Goal: Check status

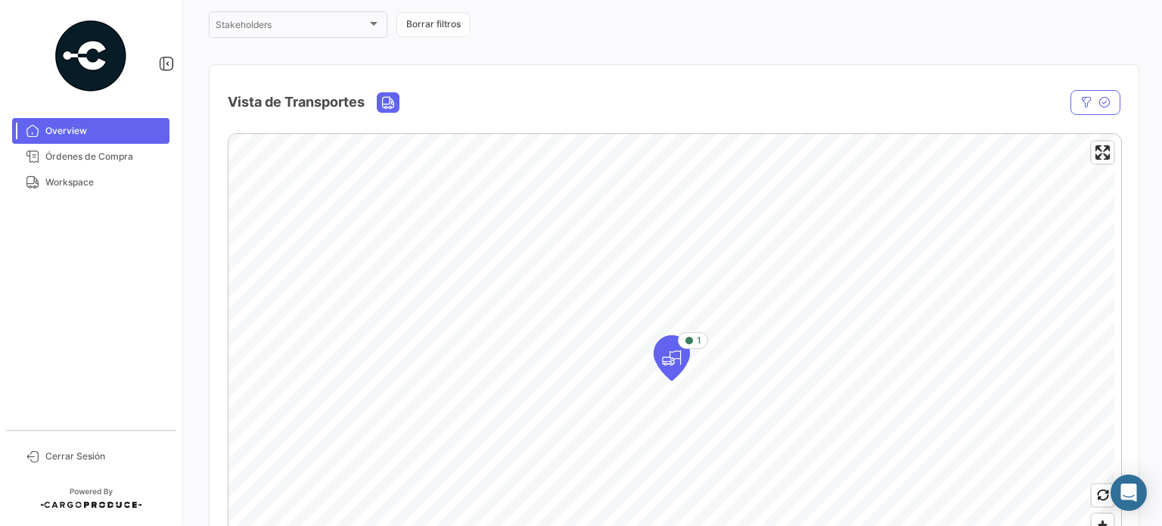
scroll to position [227, 0]
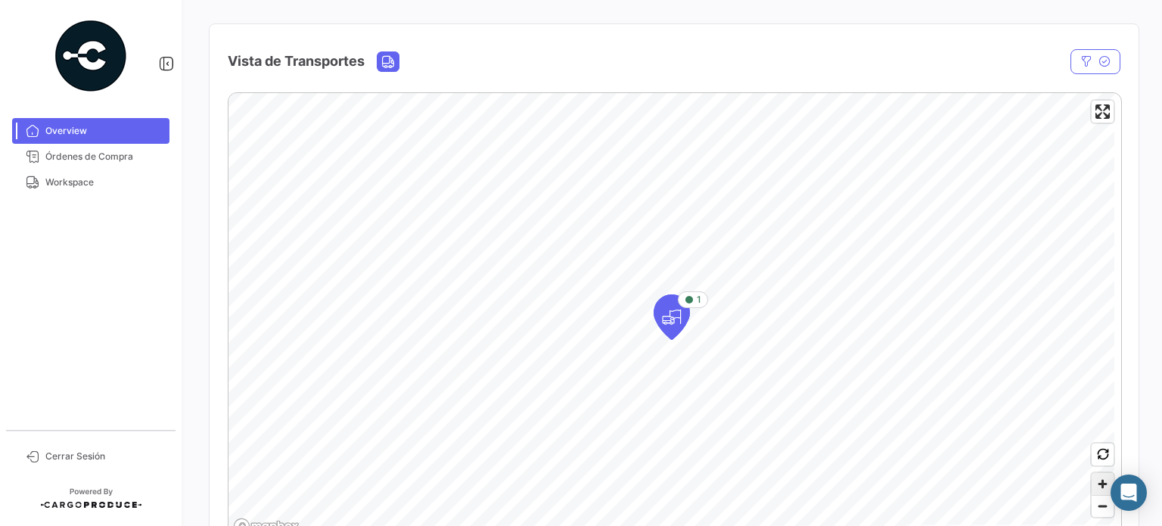
click at [1095, 485] on span "Zoom in" at bounding box center [1102, 484] width 22 height 22
click at [662, 321] on icon "Map marker" at bounding box center [671, 317] width 21 height 32
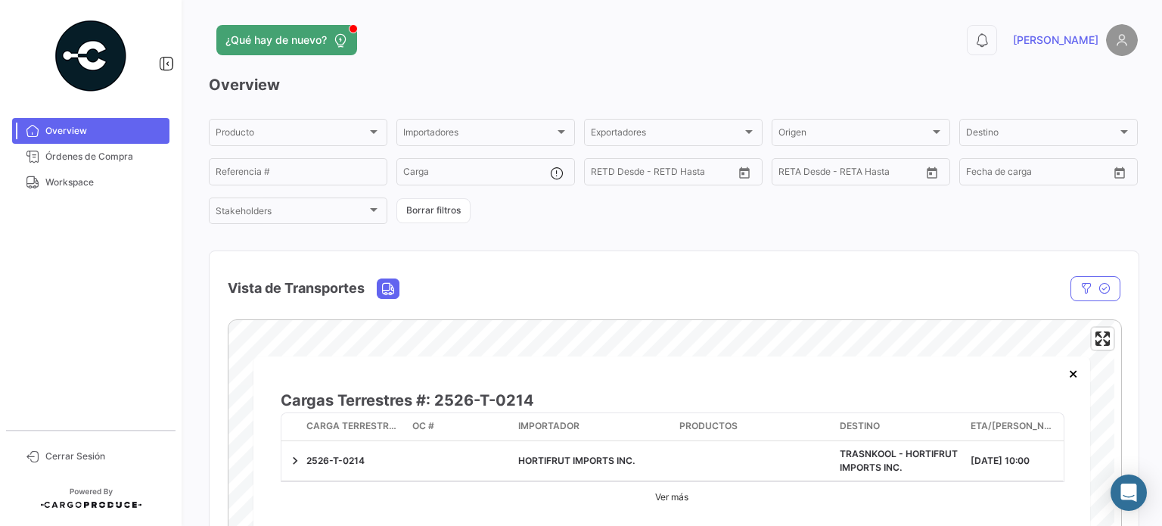
scroll to position [76, 0]
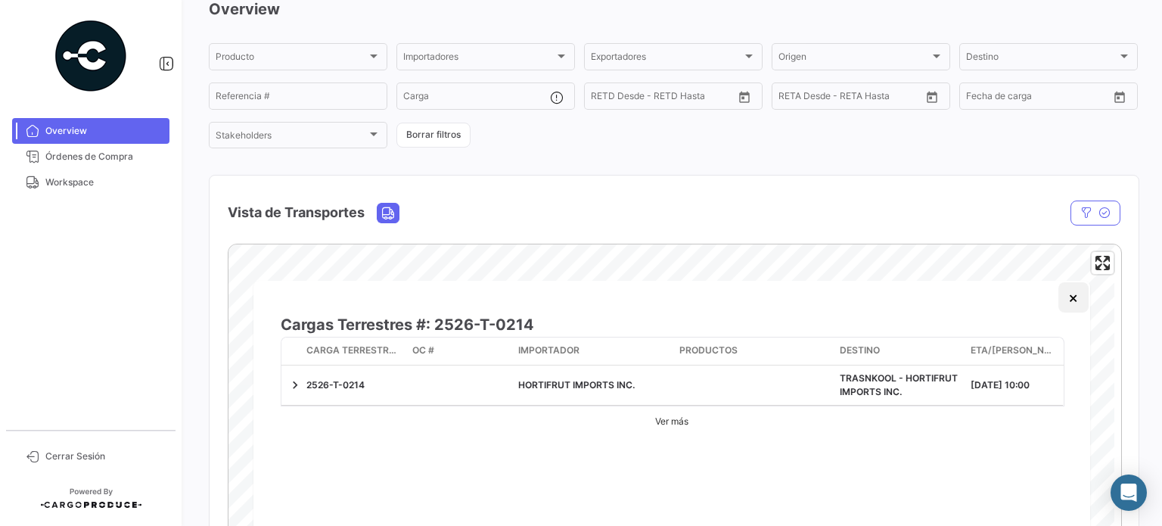
click at [1076, 300] on button "×" at bounding box center [1073, 297] width 30 height 30
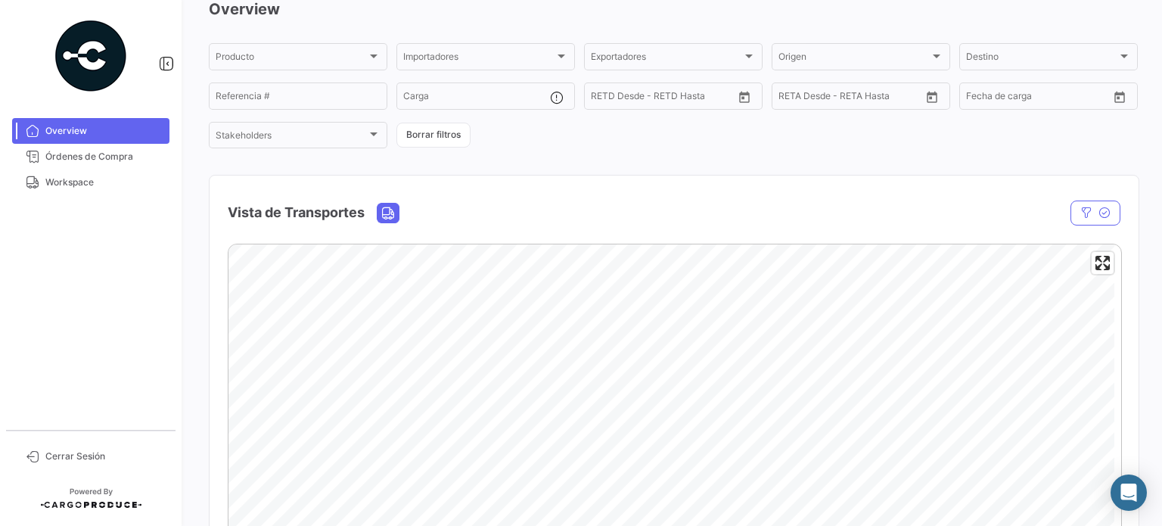
scroll to position [0, 0]
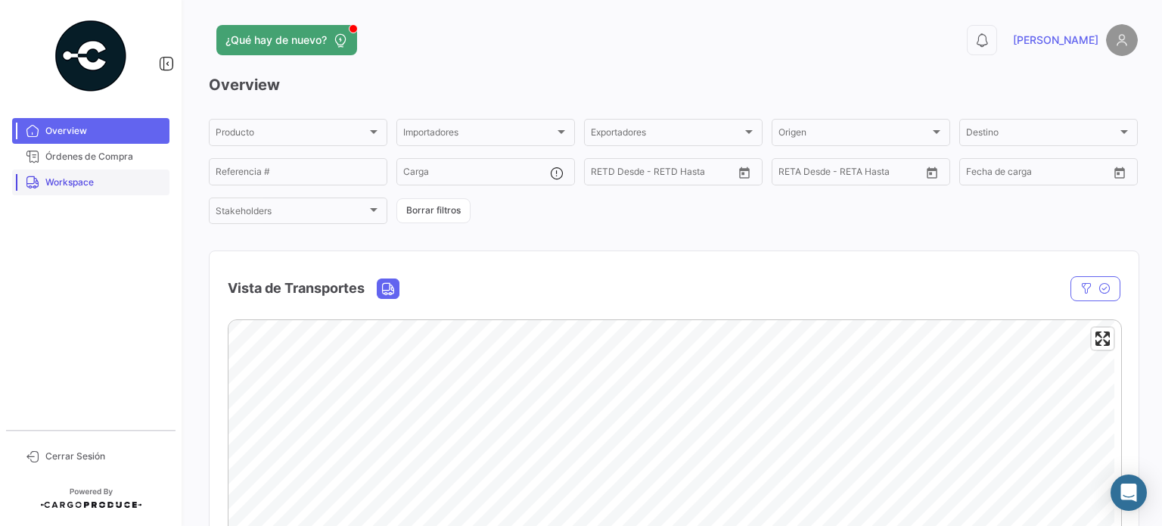
click at [91, 182] on span "Workspace" at bounding box center [104, 182] width 118 height 14
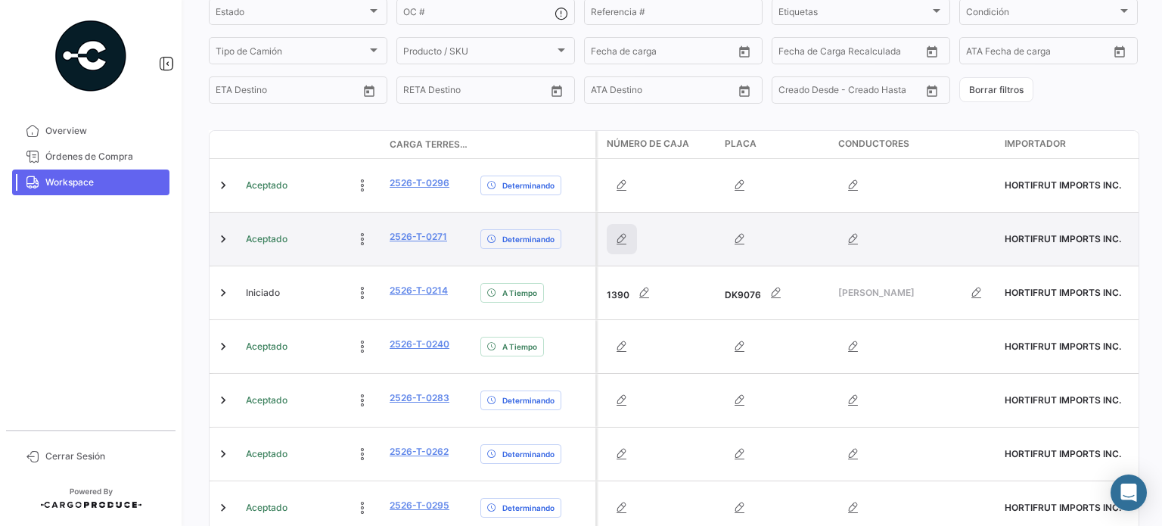
scroll to position [227, 0]
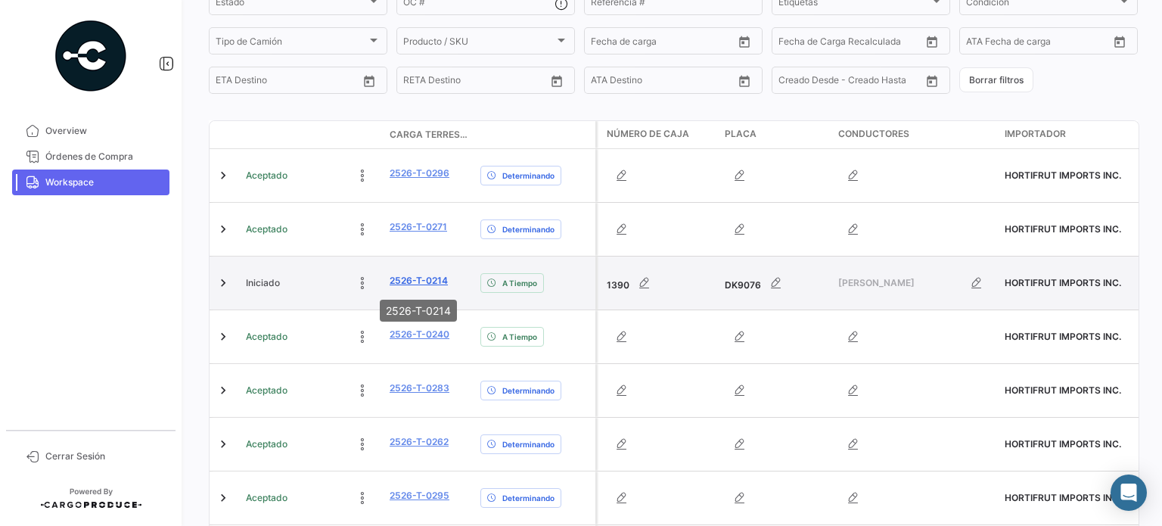
click at [411, 278] on link "2526-T-0214" at bounding box center [419, 281] width 58 height 14
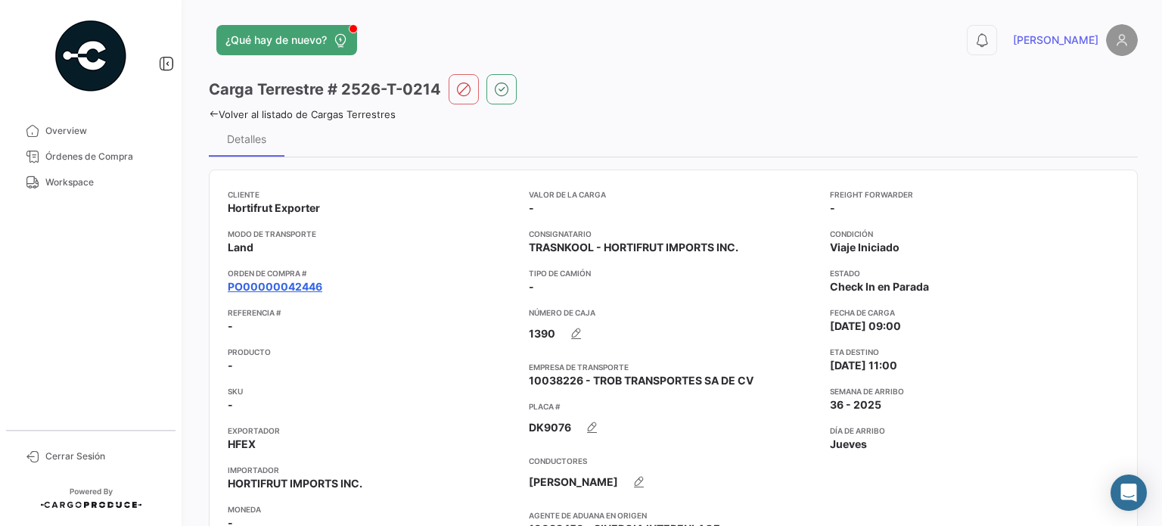
click at [293, 281] on link "PO00000042446" at bounding box center [275, 286] width 95 height 15
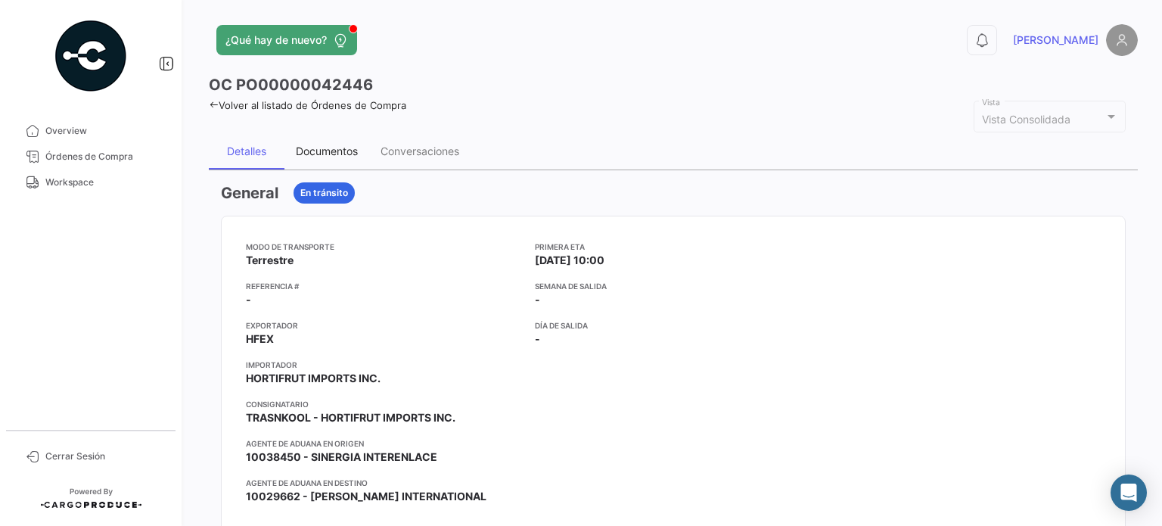
click at [342, 154] on div "Documentos" at bounding box center [327, 150] width 62 height 13
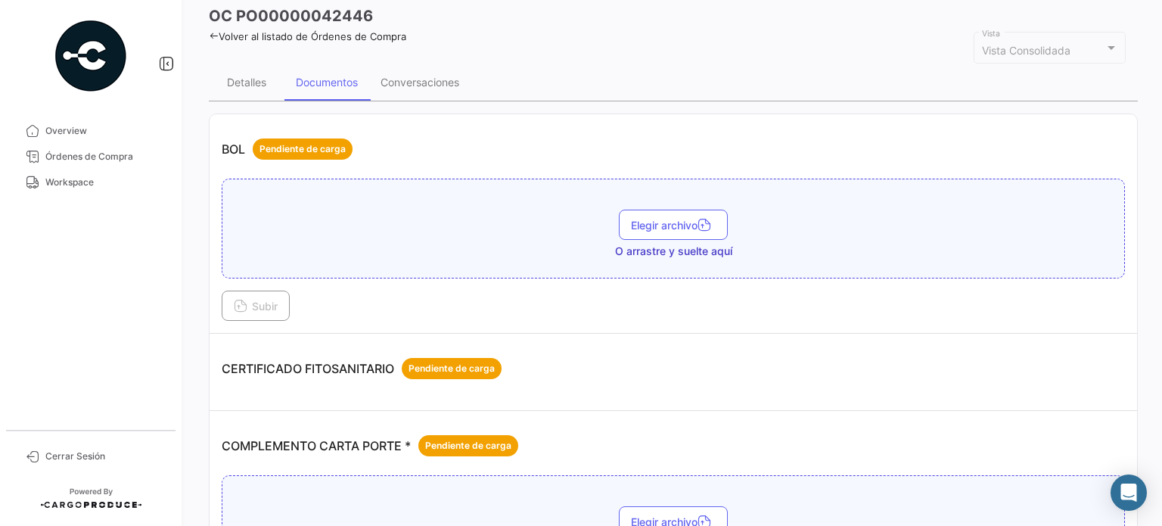
scroll to position [151, 0]
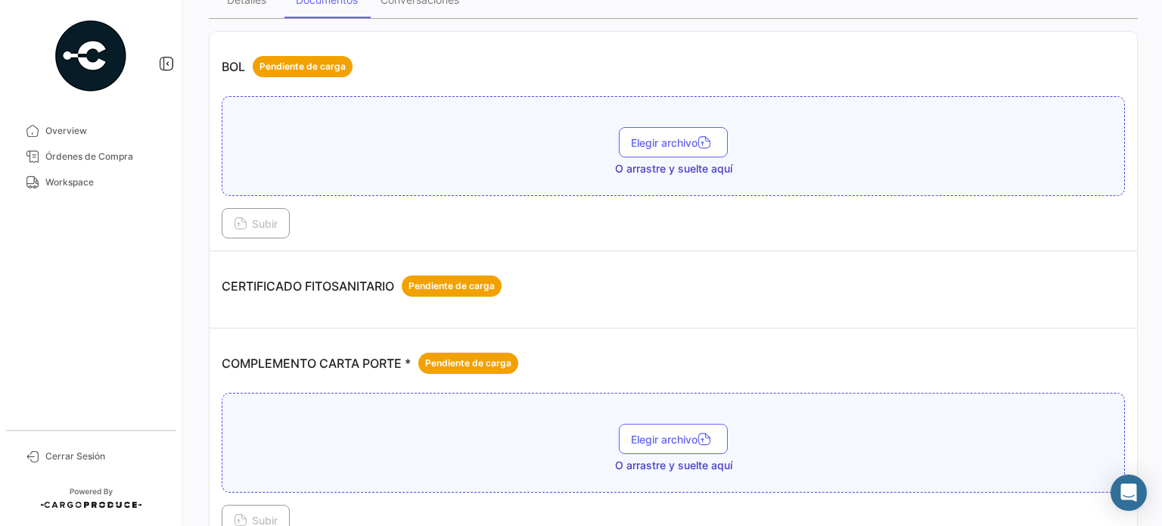
click at [610, 276] on div "CERTIFICADO FITOSANITARIO Pendiente de carga" at bounding box center [673, 285] width 903 height 45
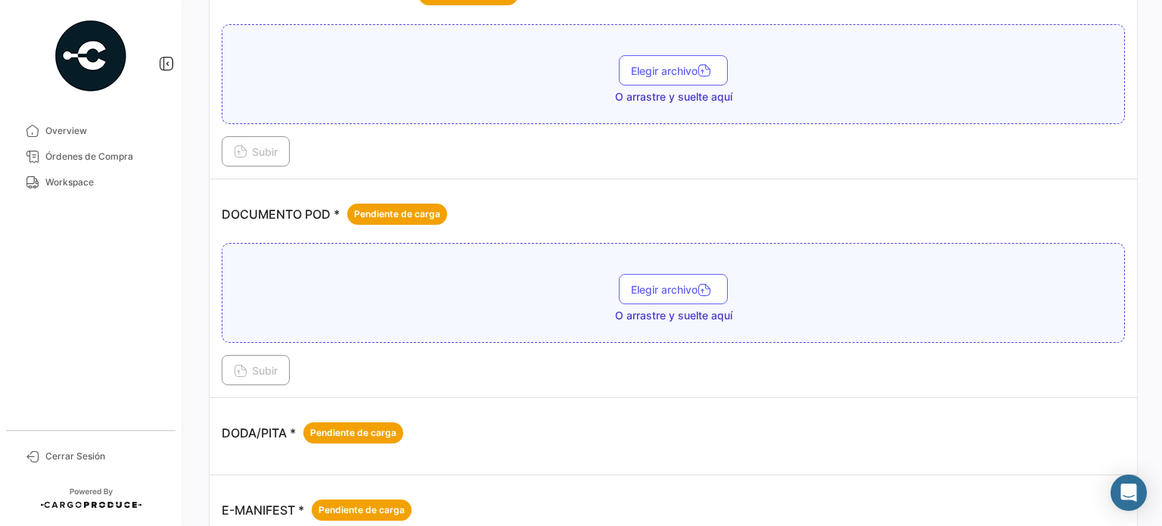
scroll to position [529, 0]
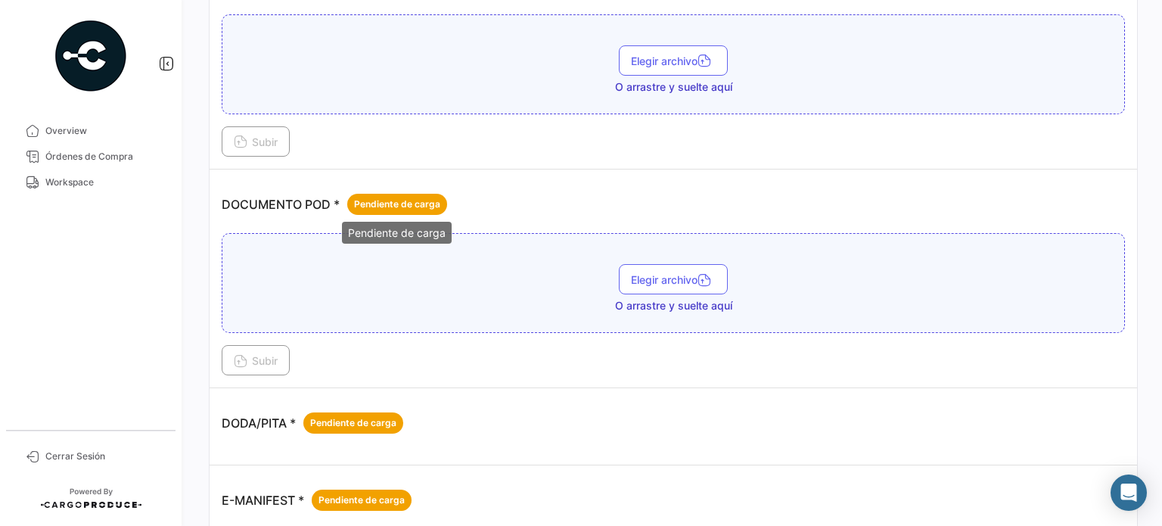
click at [431, 197] on span "Pendiente de carga" at bounding box center [397, 204] width 86 height 14
click at [324, 194] on p "DOCUMENTO POD * Pendiente de carga" at bounding box center [334, 204] width 225 height 21
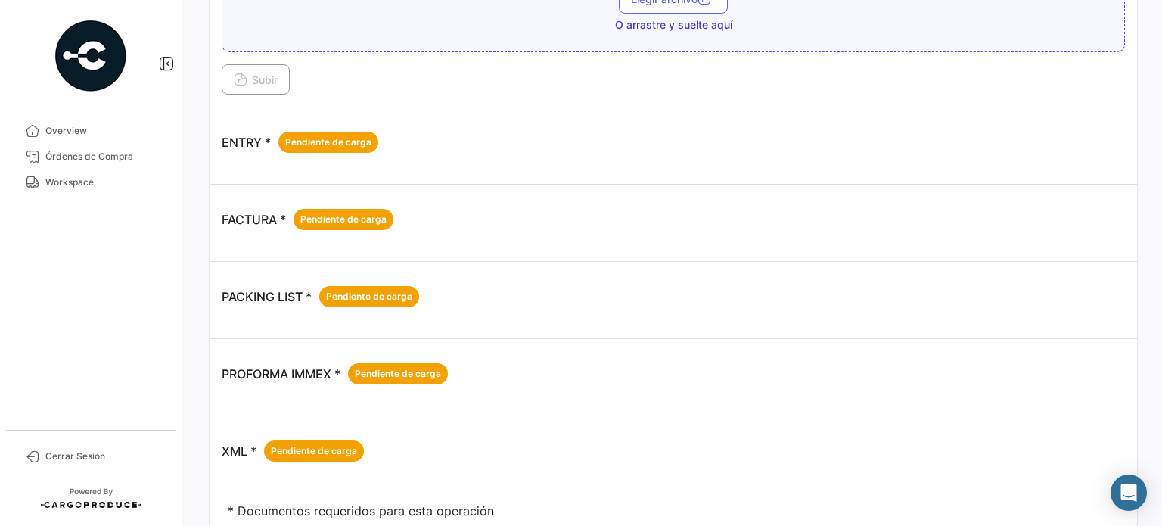
scroll to position [1151, 0]
